Goal: Task Accomplishment & Management: Manage account settings

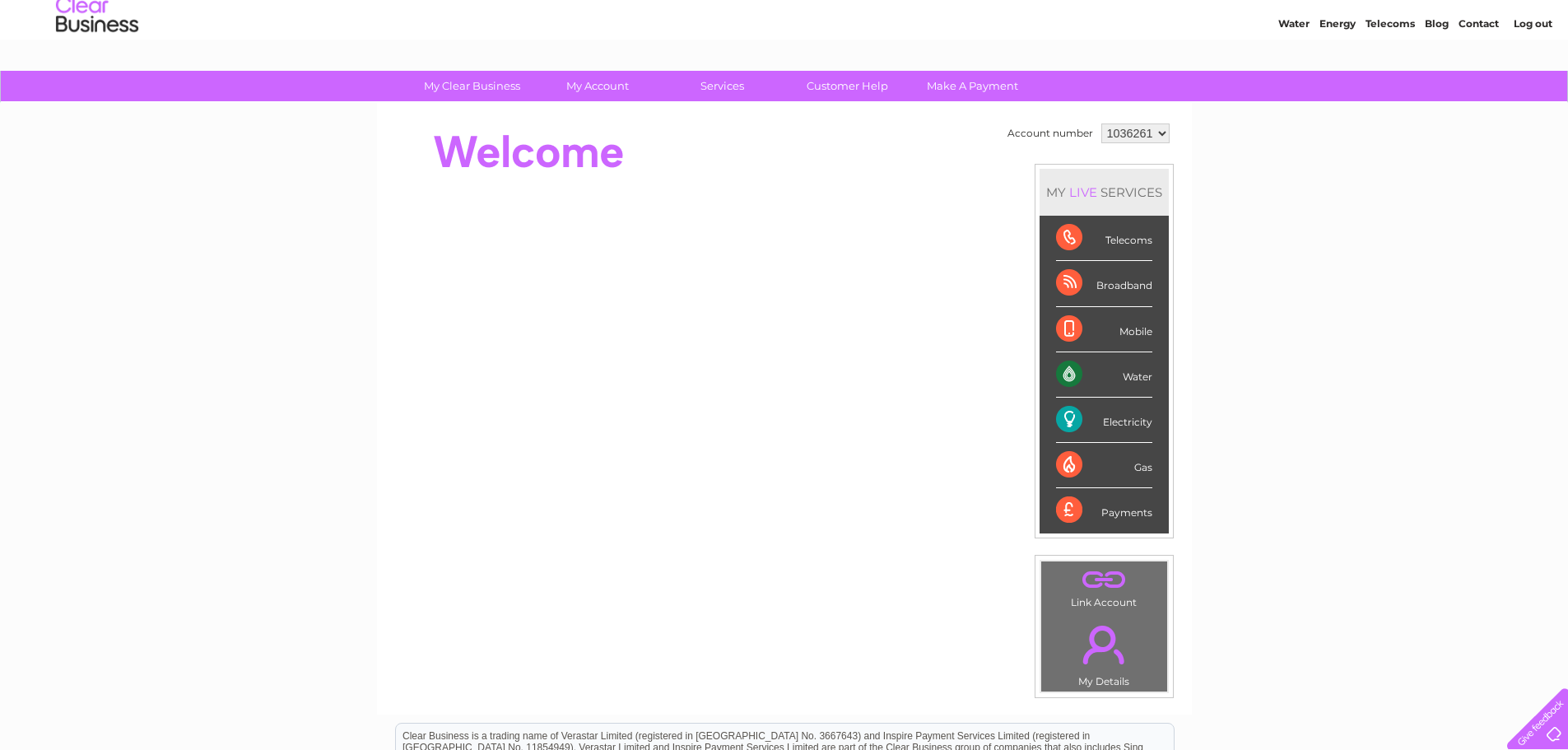
scroll to position [82, 0]
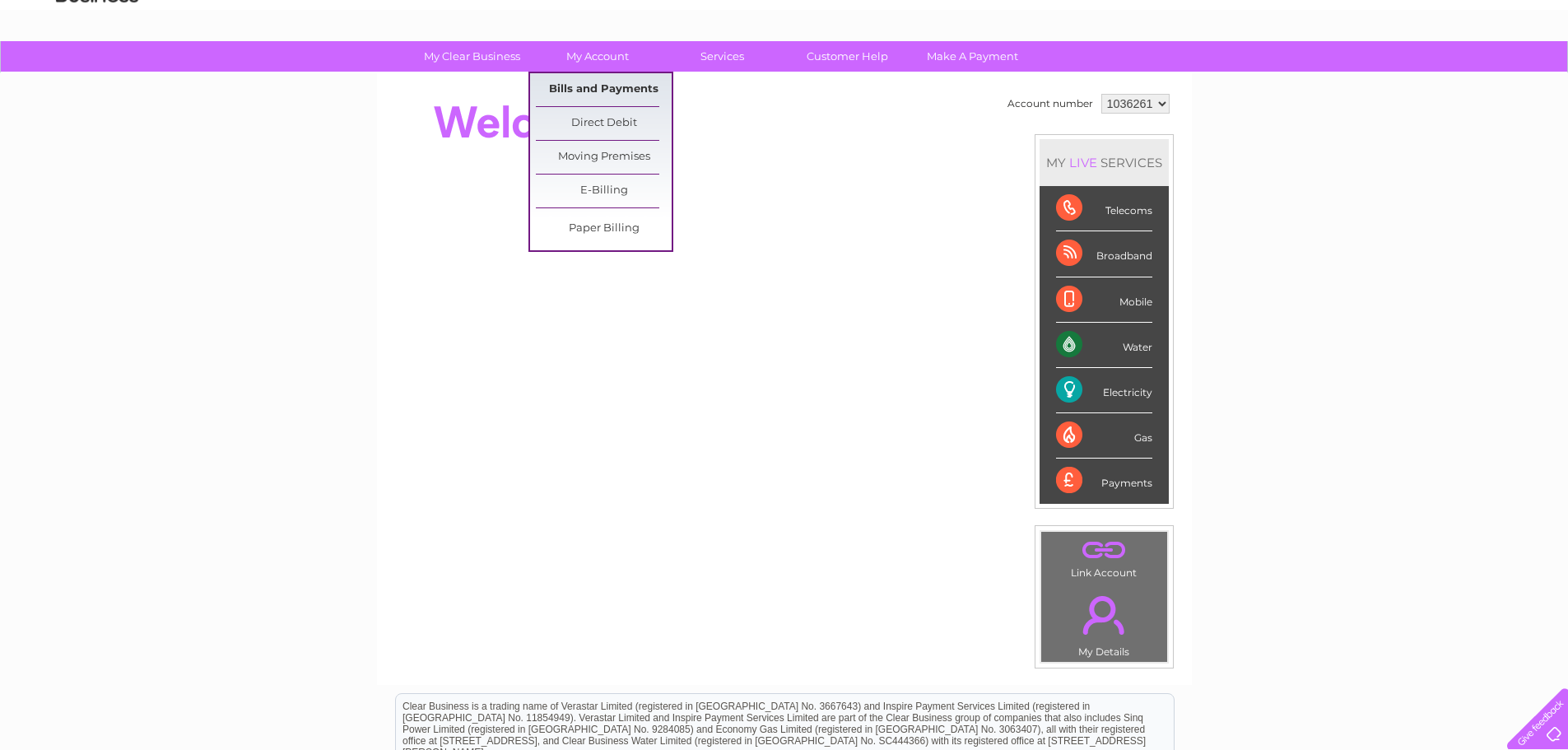
click at [580, 90] on link "Bills and Payments" at bounding box center [603, 89] width 135 height 33
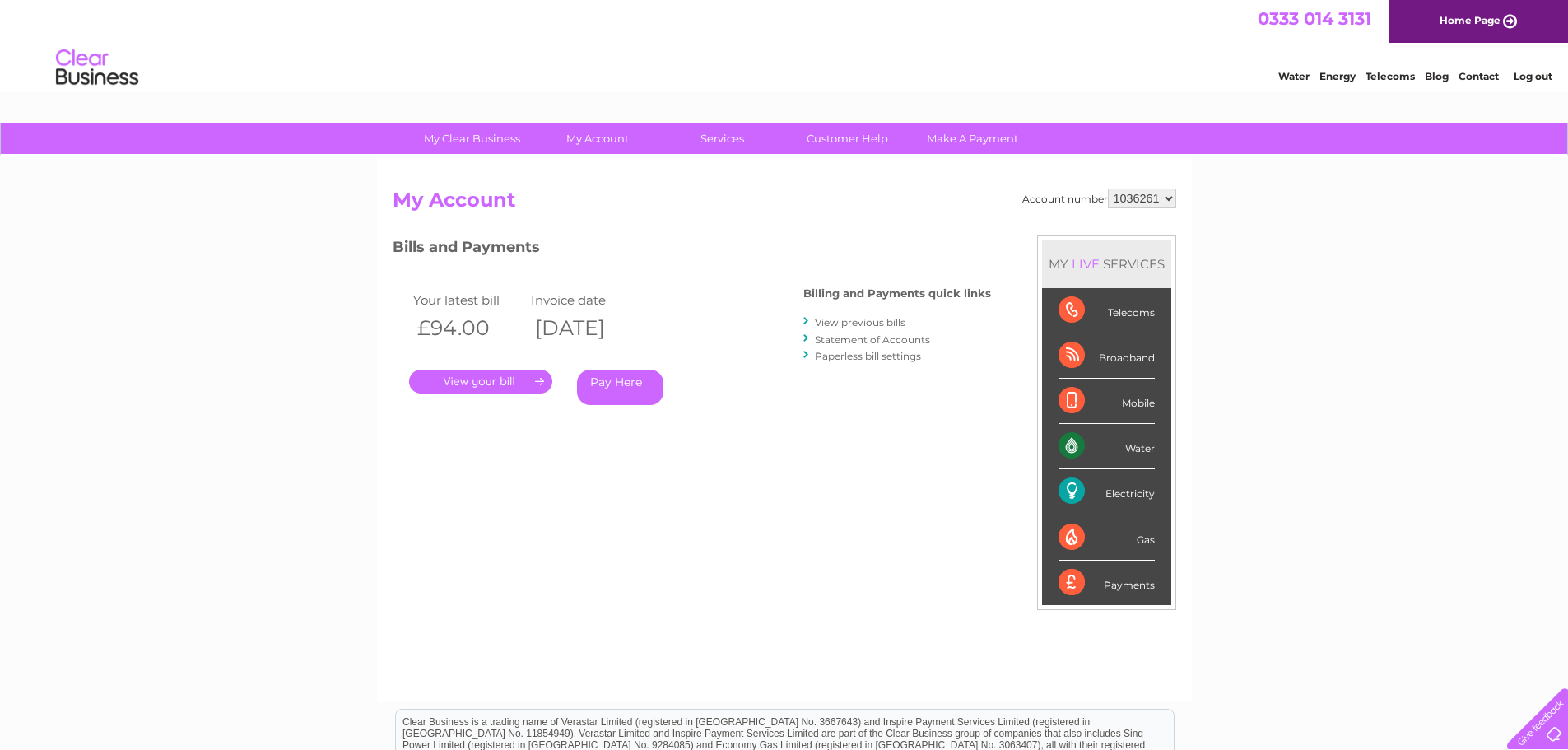
click at [493, 375] on link "." at bounding box center [480, 381] width 143 height 24
